Goal: Navigation & Orientation: Find specific page/section

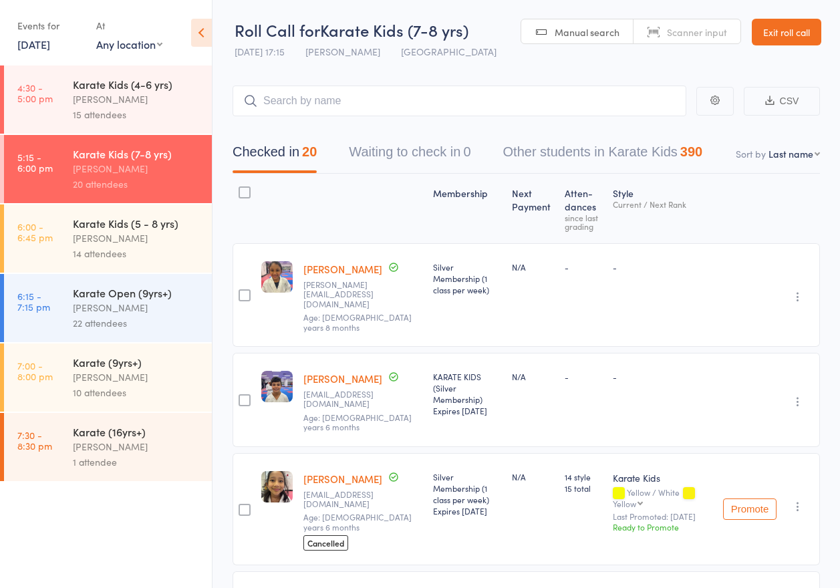
click at [769, 29] on link "Exit roll call" at bounding box center [785, 32] width 69 height 27
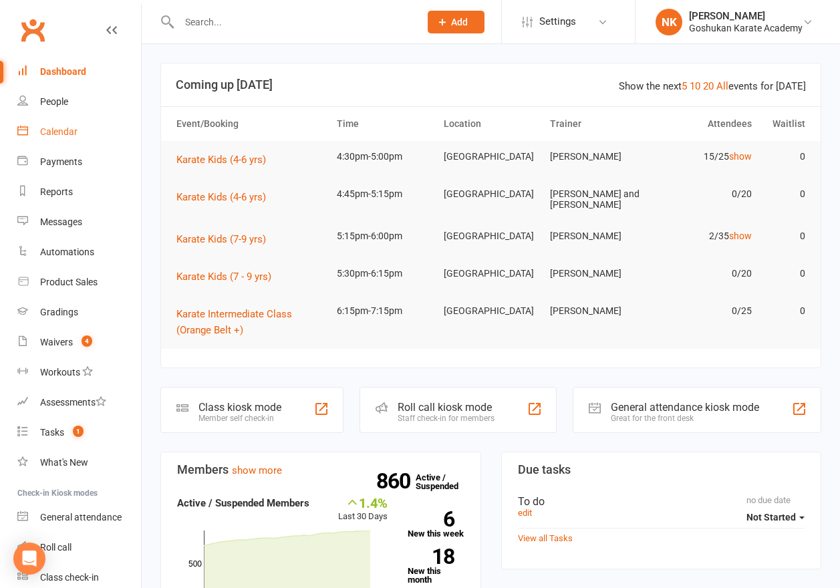
click at [66, 141] on link "Calendar" at bounding box center [79, 132] width 124 height 30
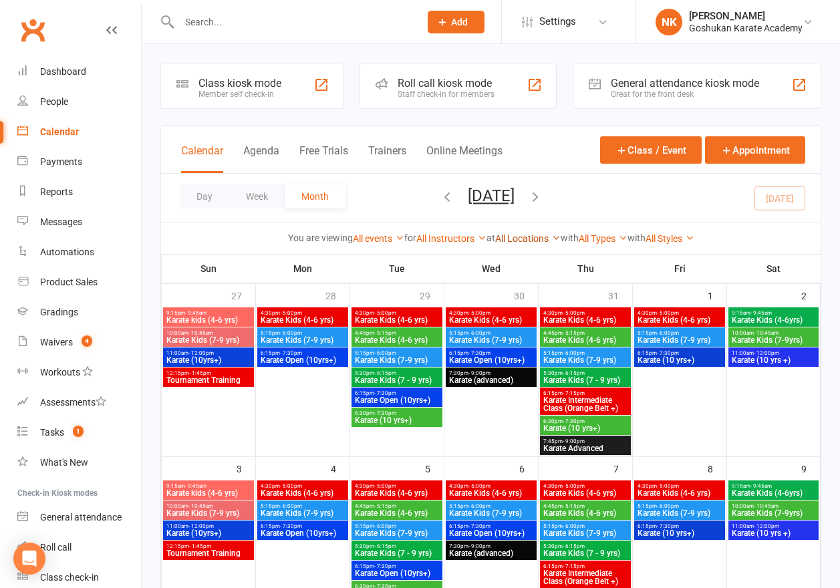
click at [524, 238] on link "All Locations" at bounding box center [527, 238] width 65 height 11
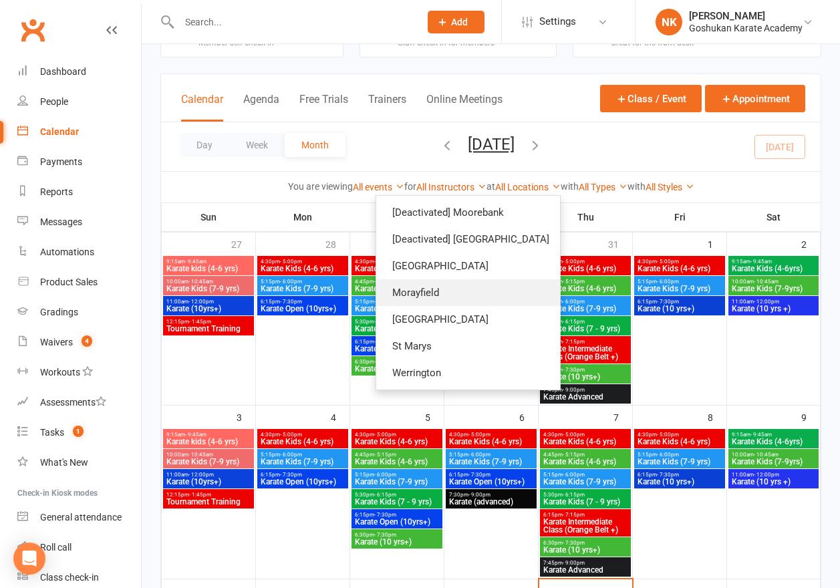
scroll to position [53, 0]
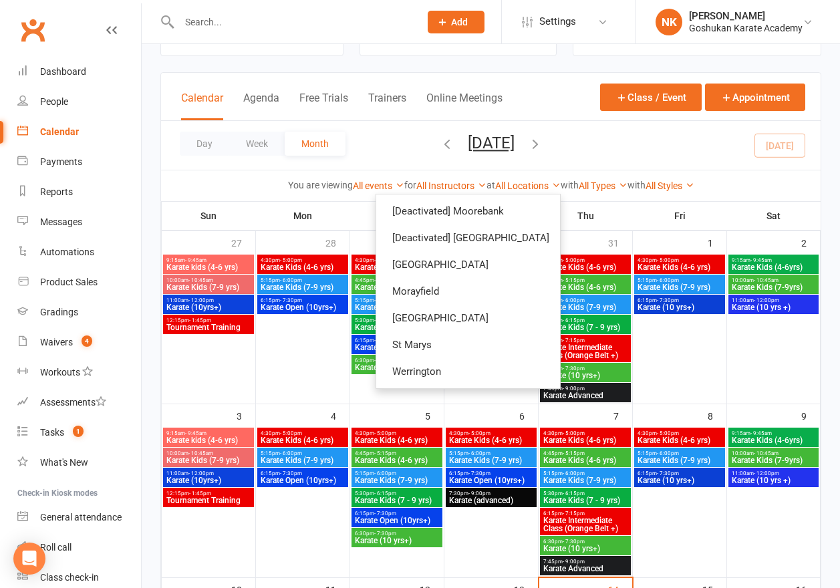
click at [584, 161] on div "Day Week Month [DATE] [DATE] Sun Mon Tue Wed Thu Fri Sat 27 28 29 30 31 01 02 0…" at bounding box center [490, 145] width 659 height 49
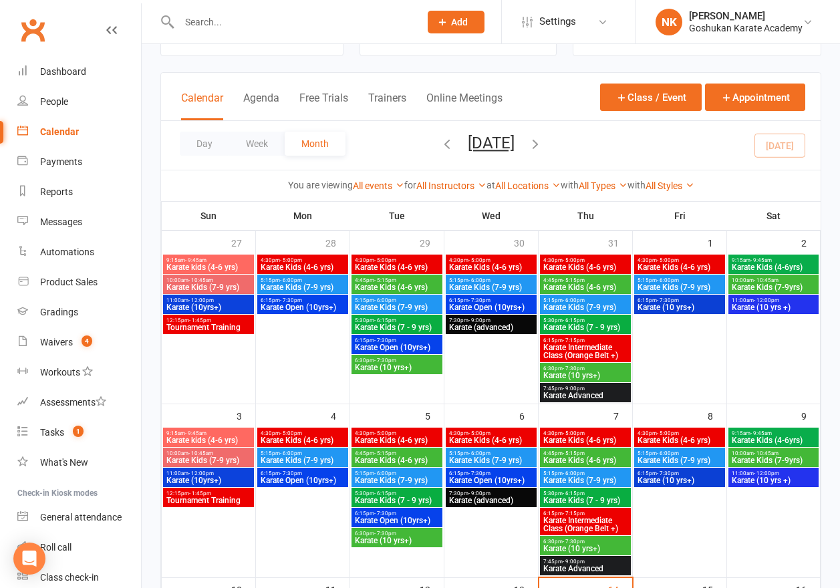
scroll to position [0, 0]
